Goal: Transaction & Acquisition: Subscribe to service/newsletter

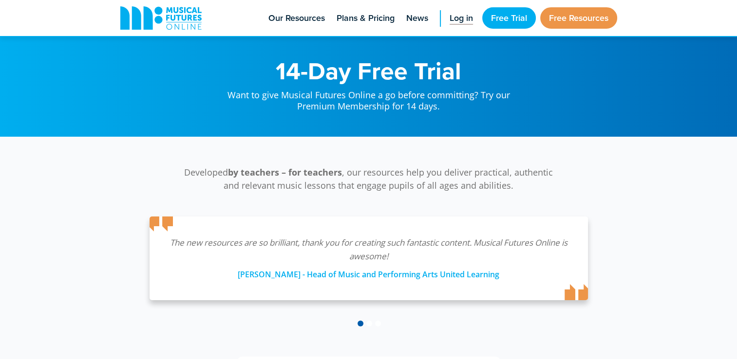
click at [460, 21] on span "Log in" at bounding box center [460, 18] width 23 height 13
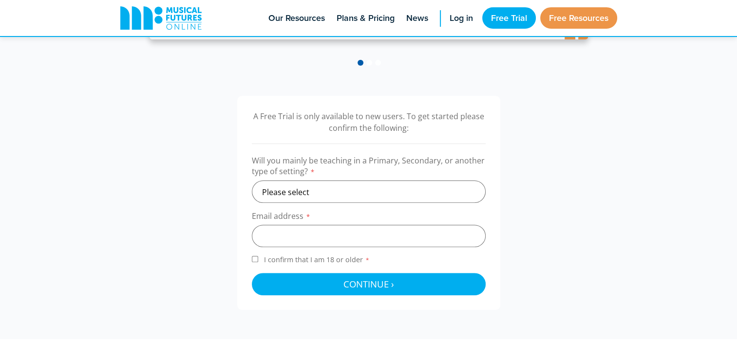
scroll to position [266, 0]
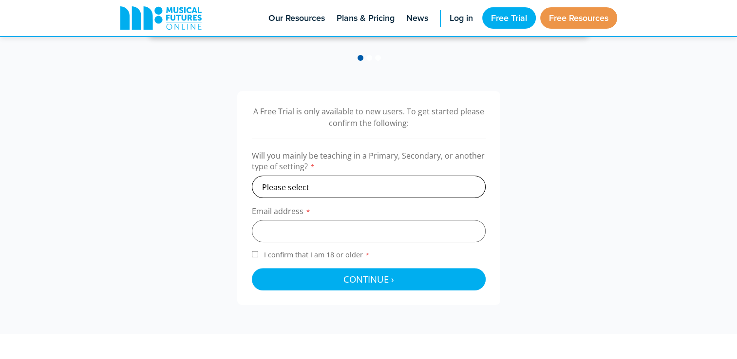
click at [350, 192] on select "Please select Primary Secondary Other" at bounding box center [369, 187] width 234 height 22
select select "primary"
click at [252, 176] on select "Please select Primary Secondary Other" at bounding box center [369, 187] width 234 height 22
click at [338, 227] on input "email" at bounding box center [369, 231] width 234 height 22
type input "[EMAIL_ADDRESS][DOMAIN_NAME]"
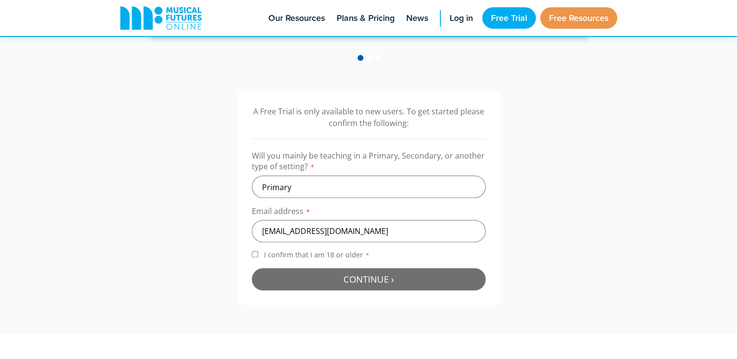
click at [352, 281] on span "Continue ›" at bounding box center [368, 279] width 51 height 12
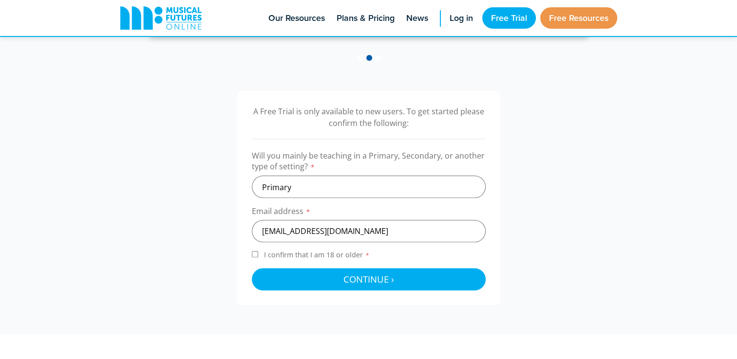
click at [253, 255] on input "I confirm that I am 18 or older *" at bounding box center [255, 254] width 6 height 6
checkbox input "true"
click at [314, 267] on form "Will you mainly be teaching in a Primary, Secondary, or another type of setting…" at bounding box center [369, 220] width 234 height 140
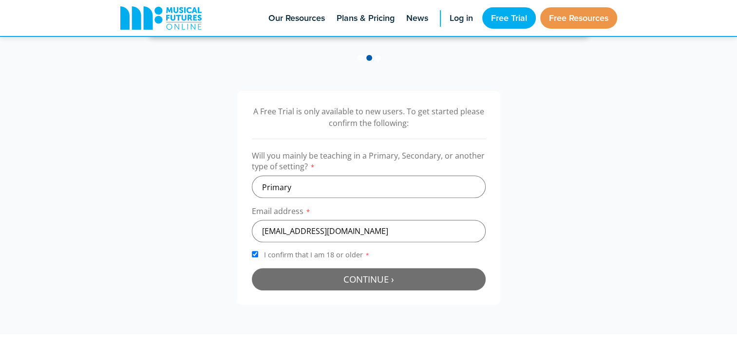
click at [322, 277] on button "Continue › Checking your details..." at bounding box center [369, 279] width 234 height 22
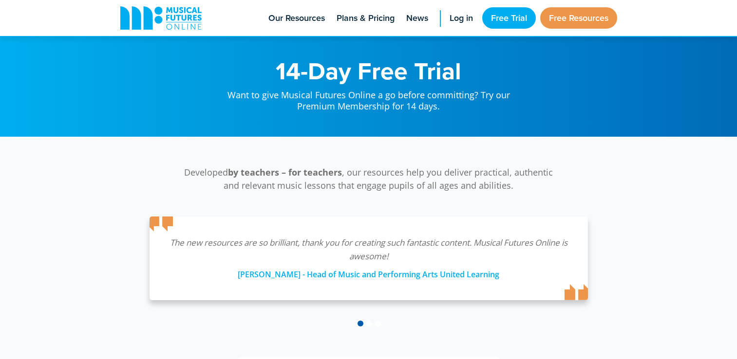
scroll to position [318, 0]
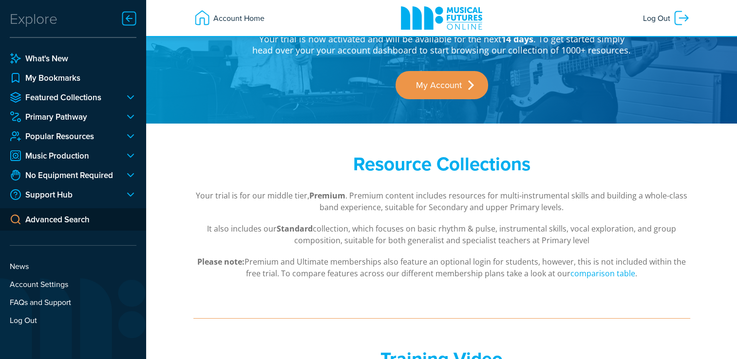
scroll to position [56, 0]
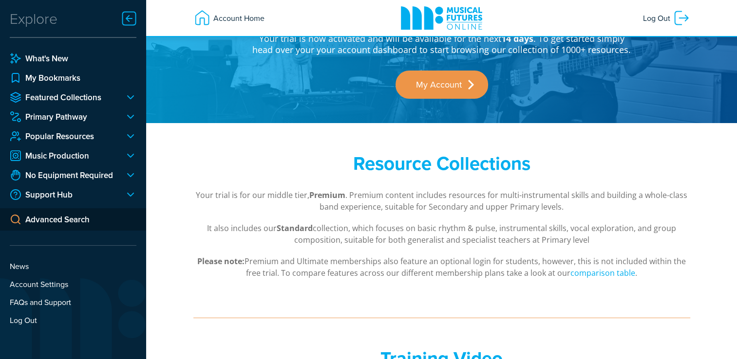
click at [140, 20] on div "Explore What's New My Bookmarks Featured Collections Making Music Body Percussi…" at bounding box center [73, 171] width 146 height 342
click at [219, 25] on span "Account Home" at bounding box center [238, 18] width 54 height 18
